Goal: Connect with others: Connect with others

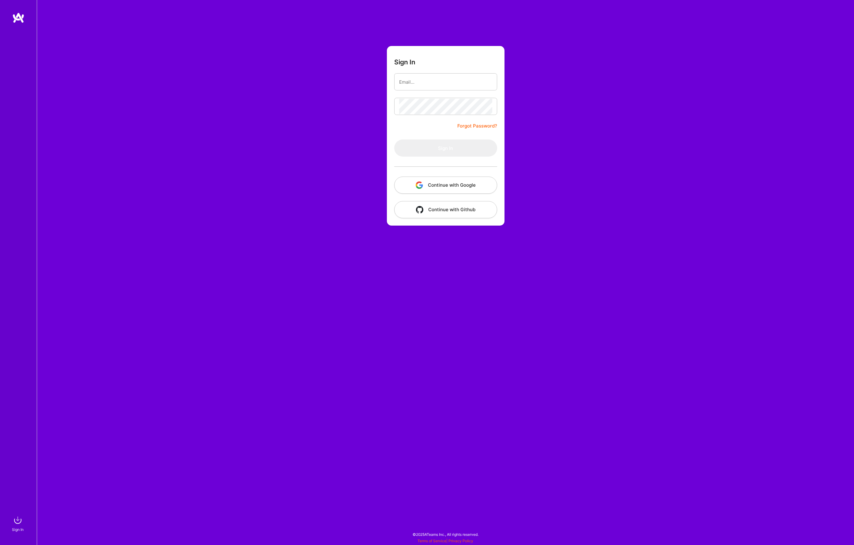
click at [449, 186] on button "Continue with Google" at bounding box center [445, 184] width 103 height 17
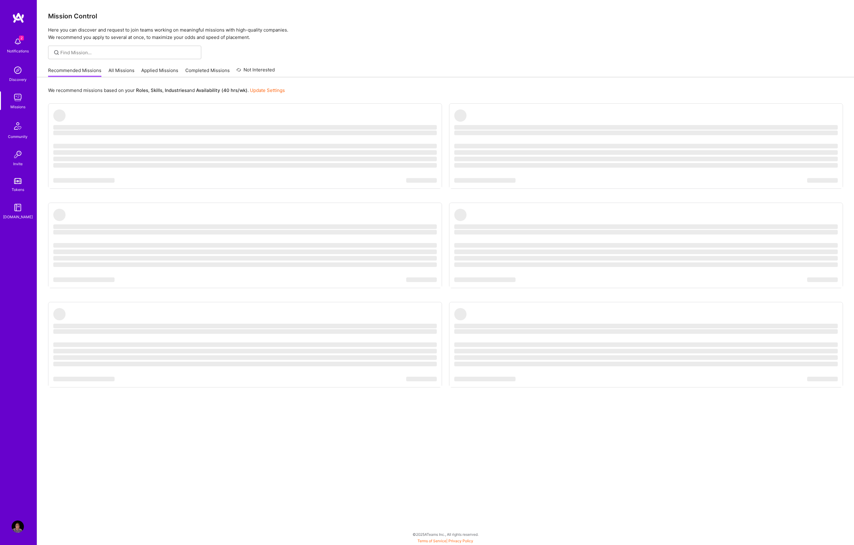
click at [15, 49] on div "Notifications" at bounding box center [18, 51] width 22 height 6
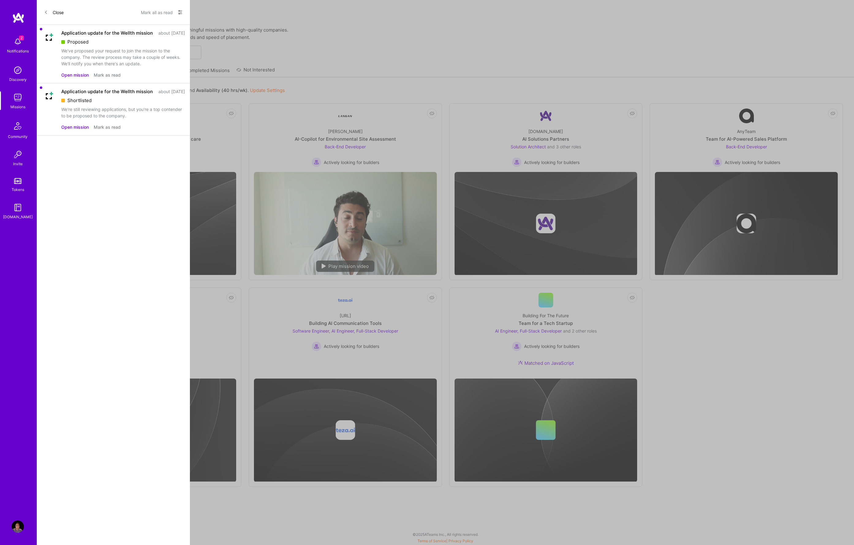
click at [91, 60] on div "We've proposed your request to join the mission to the company. The review proc…" at bounding box center [123, 56] width 124 height 19
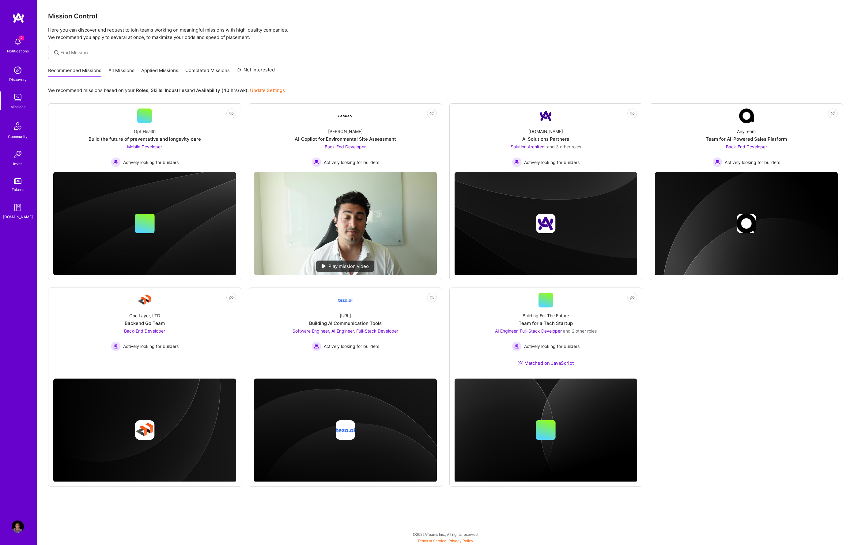
click at [331, 54] on div "2 2 Notifications Discovery Missions Community Invite Tokens [DOMAIN_NAME] Prof…" at bounding box center [427, 271] width 854 height 542
click at [175, 208] on img at bounding box center [144, 223] width 183 height 103
click at [133, 180] on img at bounding box center [144, 223] width 183 height 103
click at [141, 160] on span "Actively looking for builders" at bounding box center [150, 162] width 55 height 6
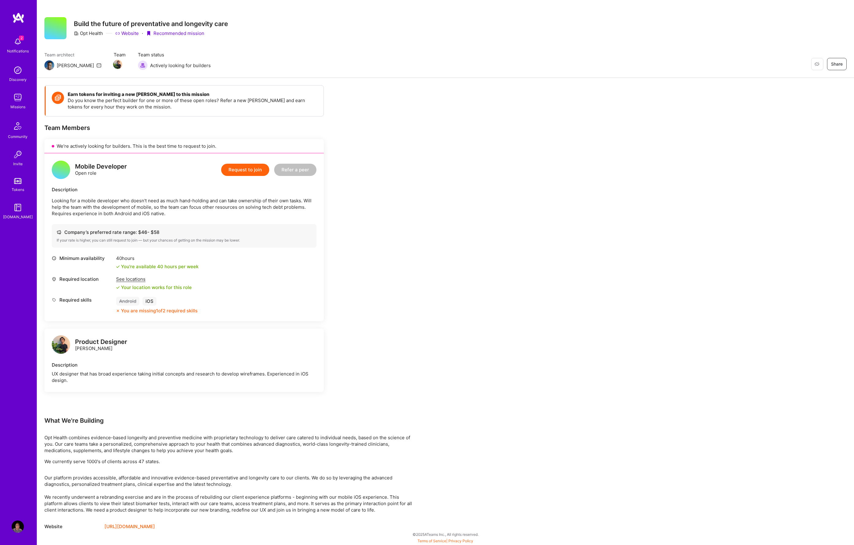
scroll to position [1, 0]
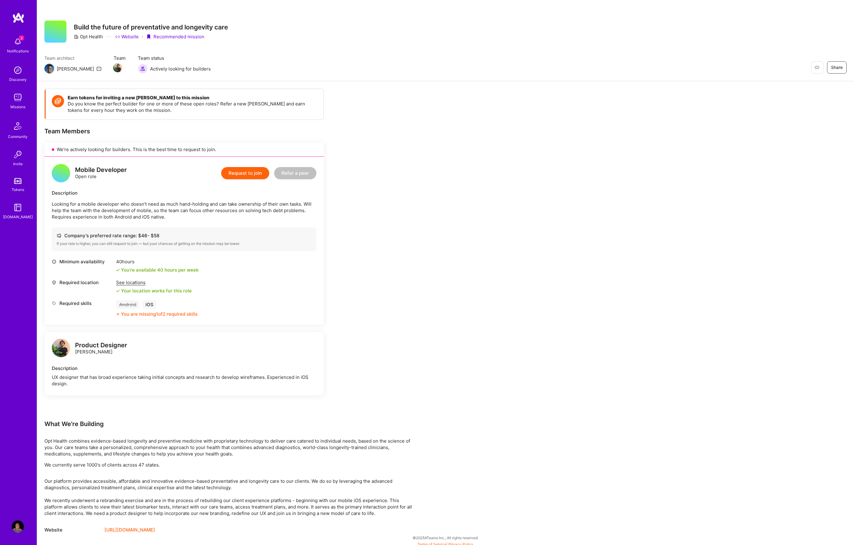
click at [58, 348] on img at bounding box center [61, 348] width 18 height 18
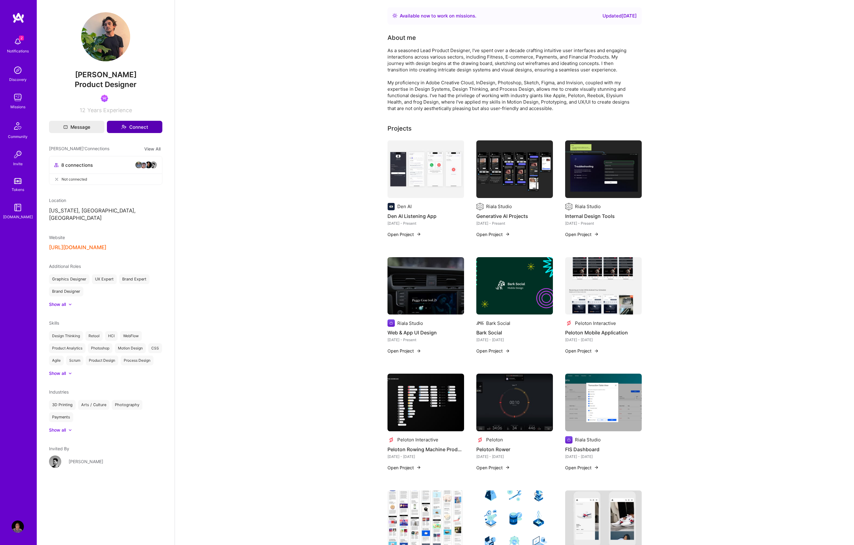
click at [135, 128] on button "Connect" at bounding box center [134, 127] width 55 height 12
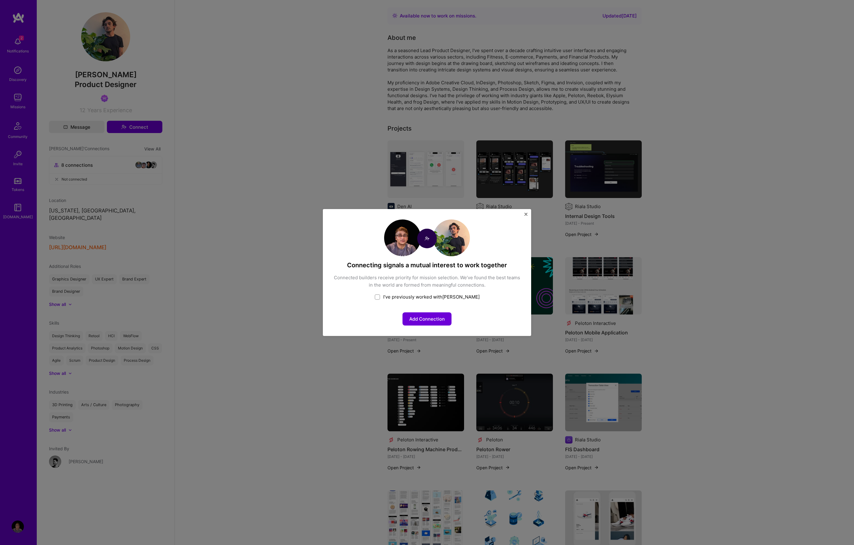
click at [380, 297] on input "checkbox" at bounding box center [378, 297] width 4 height 4
checkbox input "false"
click at [420, 319] on button "Share your team experience" at bounding box center [426, 318] width 75 height 13
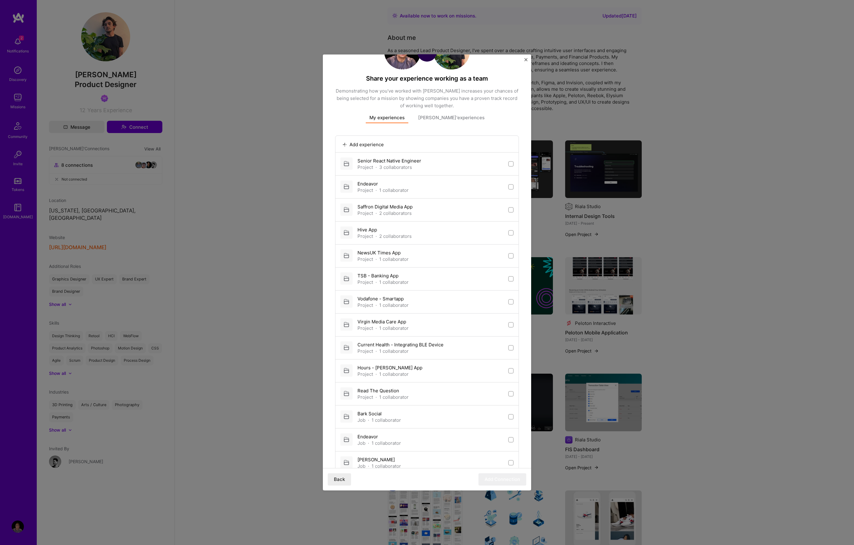
scroll to position [33, 0]
click at [373, 416] on div "1 collaborator" at bounding box center [386, 418] width 29 height 6
click at [510, 417] on input "checkbox" at bounding box center [512, 416] width 4 height 4
checkbox input "true"
click at [496, 477] on button "Add Connection" at bounding box center [503, 479] width 48 height 12
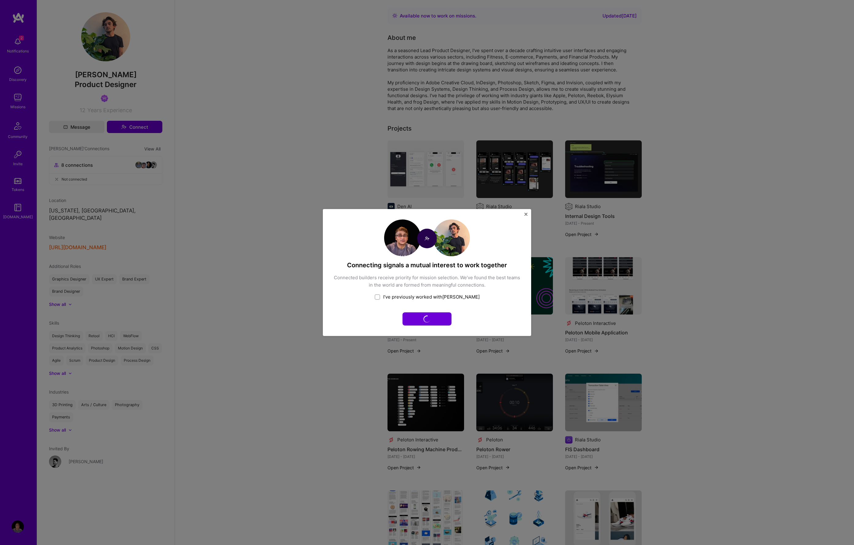
scroll to position [0, 0]
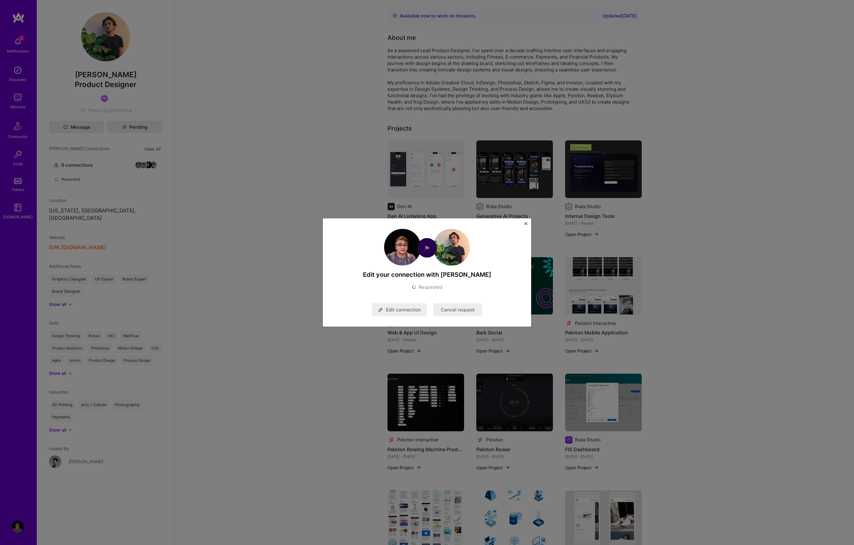
click at [526, 222] on img "Close" at bounding box center [526, 223] width 3 height 3
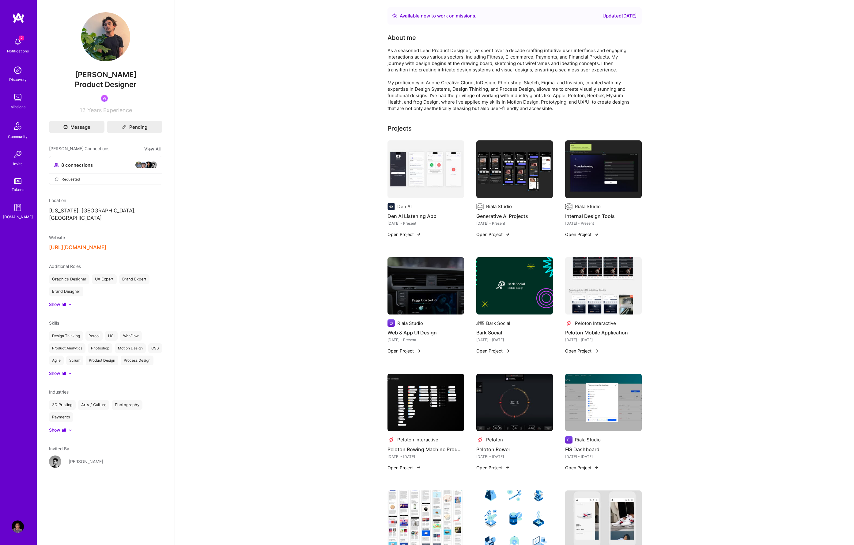
scroll to position [1, 0]
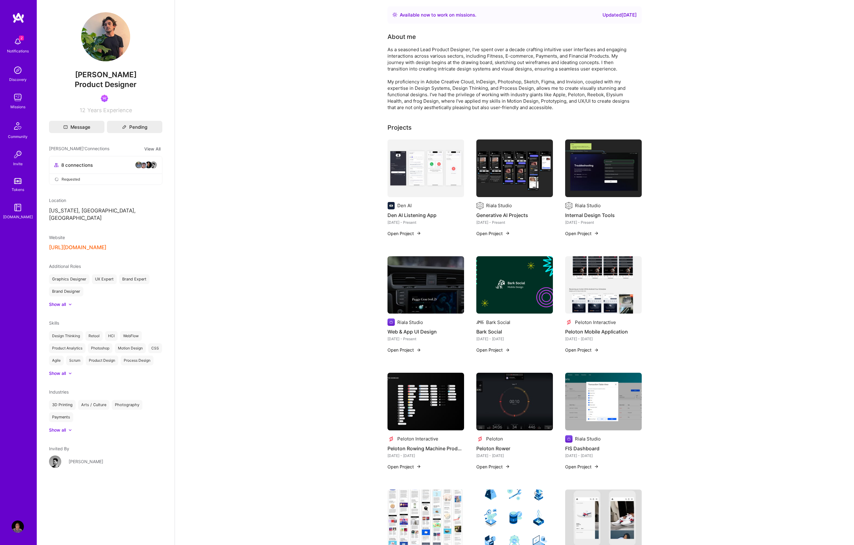
click at [578, 185] on img at bounding box center [603, 168] width 77 height 58
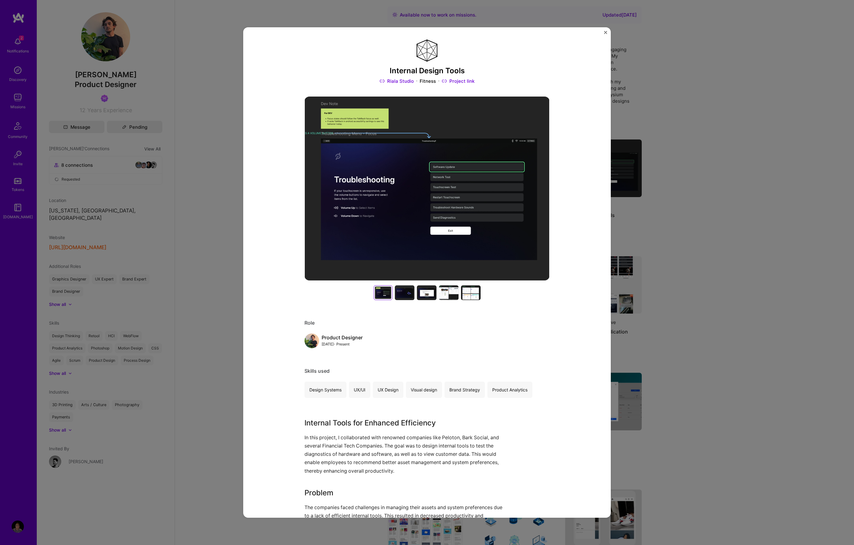
click at [211, 247] on div "Internal Design Tools Riala Studio Fitness Project link Role Product Designer J…" at bounding box center [427, 272] width 854 height 545
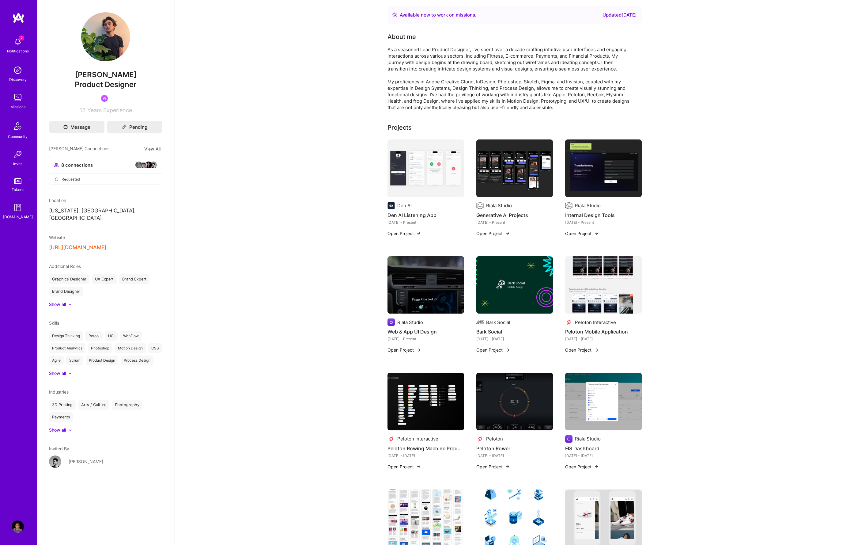
click at [432, 406] on img at bounding box center [426, 402] width 77 height 58
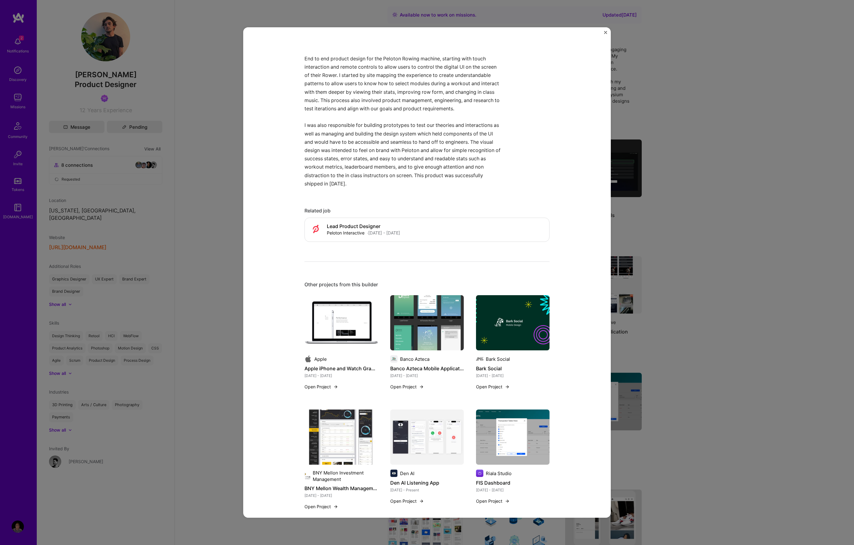
scroll to position [414, 0]
